Goal: Transaction & Acquisition: Purchase product/service

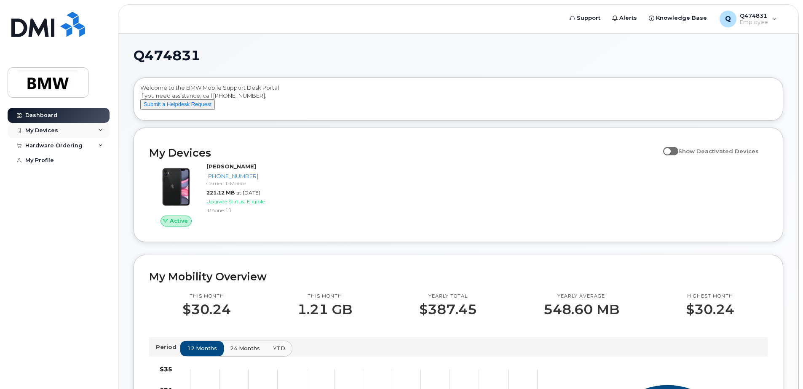
click at [54, 129] on div "My Devices" at bounding box center [41, 130] width 33 height 7
click at [57, 195] on div "Hardware Ordering" at bounding box center [53, 191] width 57 height 7
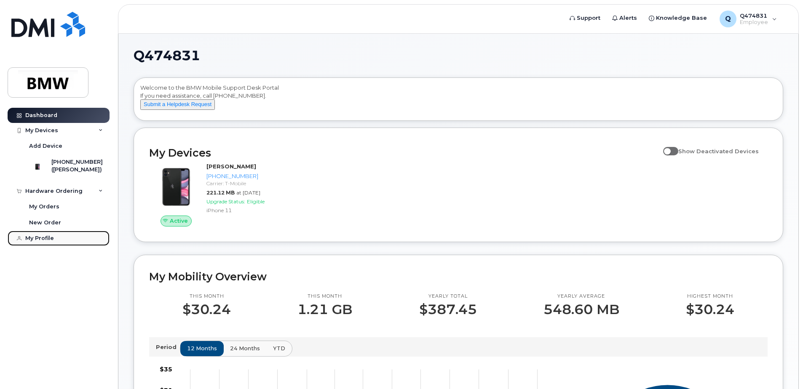
click at [44, 242] on div "My Profile" at bounding box center [39, 238] width 29 height 7
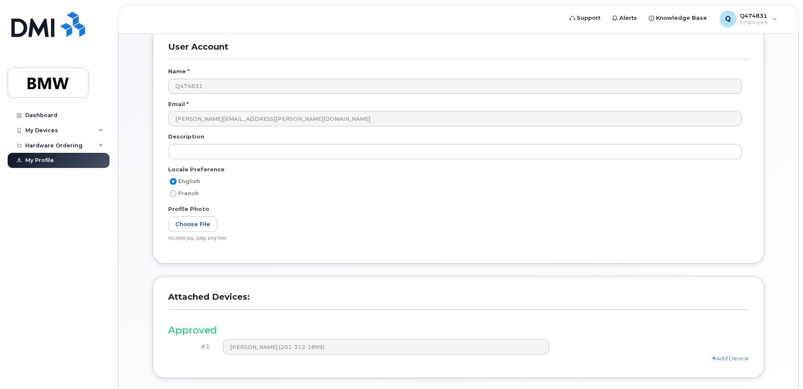
scroll to position [154, 0]
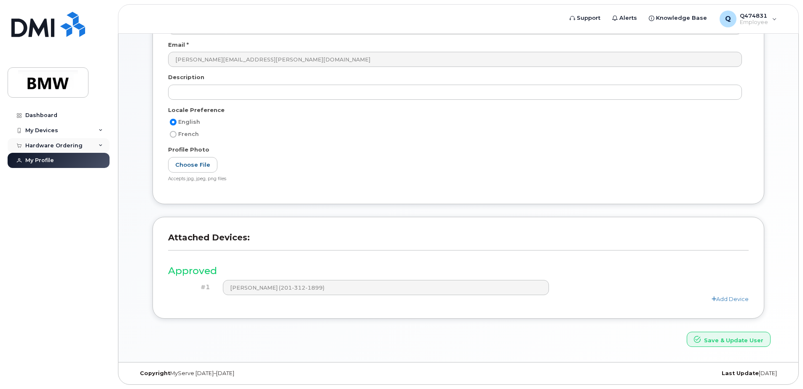
click at [33, 147] on div "Hardware Ordering" at bounding box center [53, 145] width 57 height 7
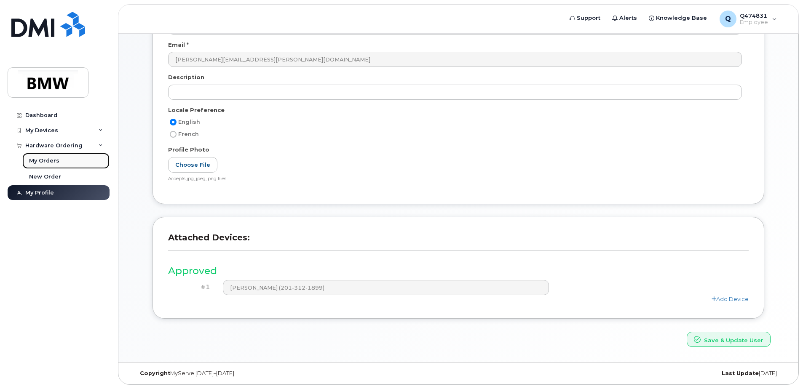
click at [46, 163] on div "My Orders" at bounding box center [44, 161] width 30 height 8
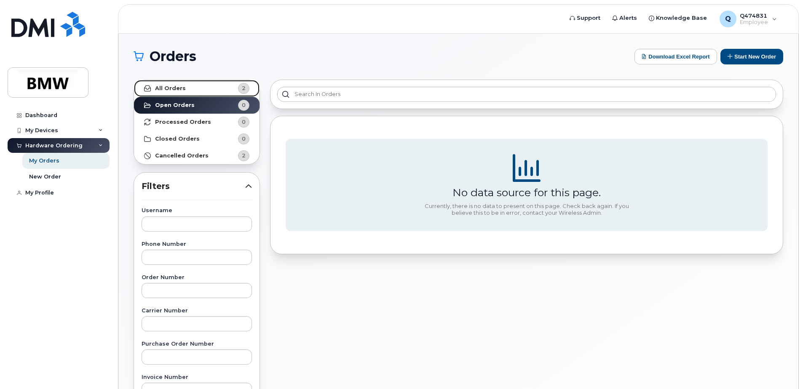
click at [178, 90] on strong "All Orders" at bounding box center [170, 88] width 31 height 7
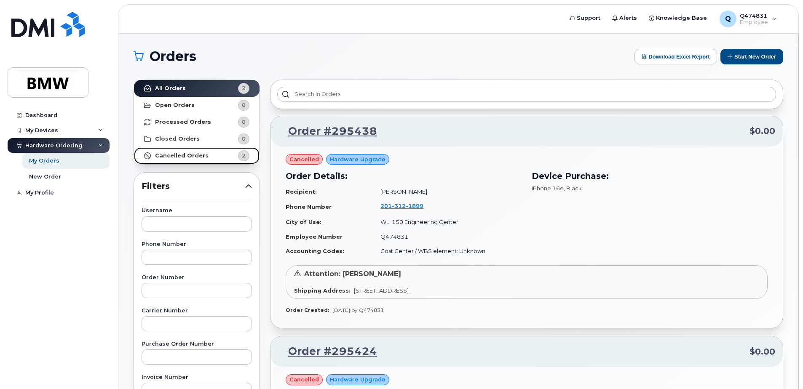
click at [196, 158] on strong "Cancelled Orders" at bounding box center [181, 155] width 53 height 7
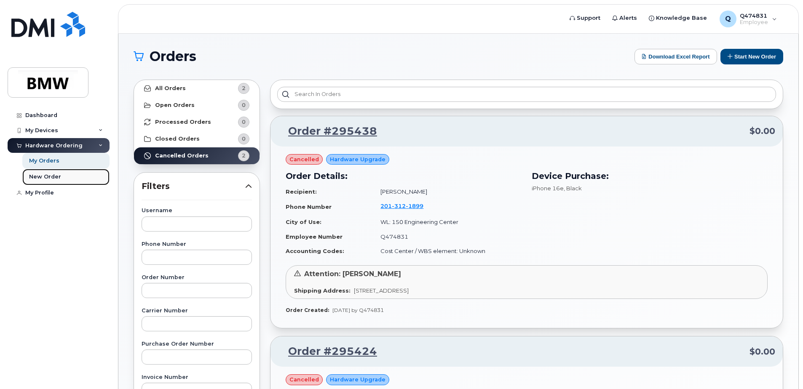
click at [50, 178] on div "New Order" at bounding box center [45, 177] width 32 height 8
